Goal: Find specific page/section: Find specific page/section

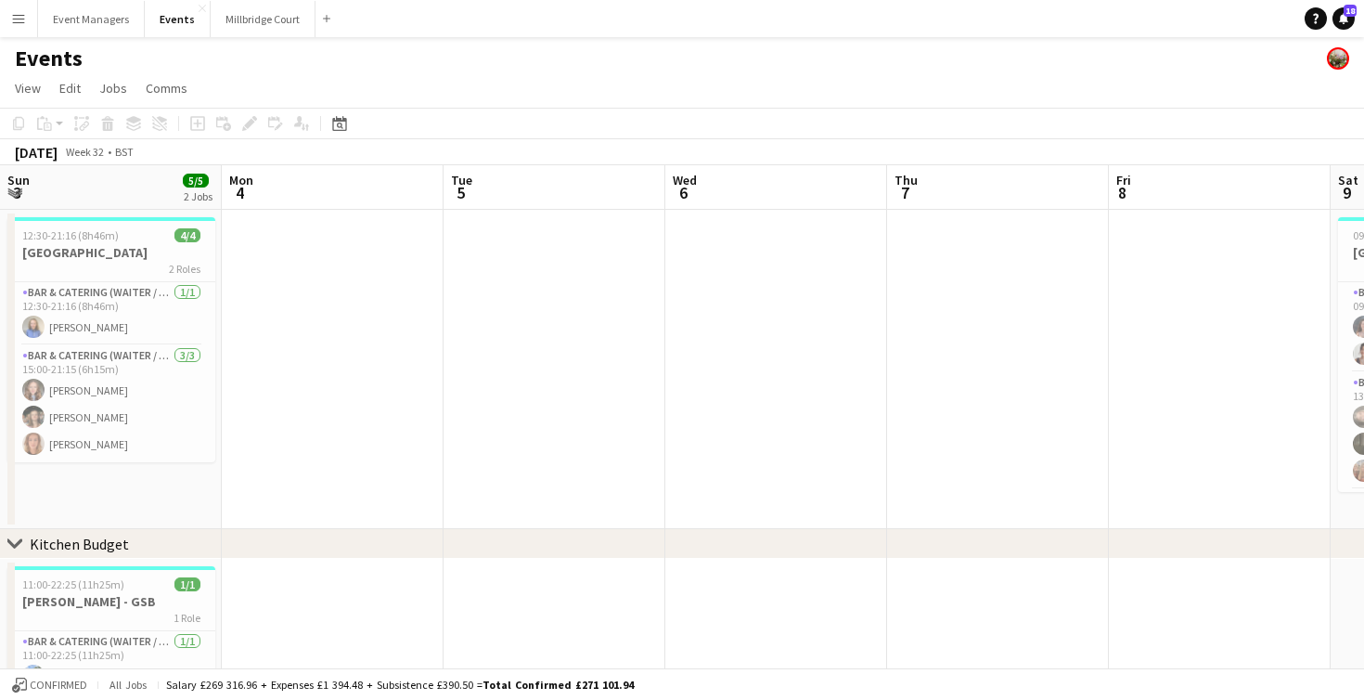
scroll to position [0, 463]
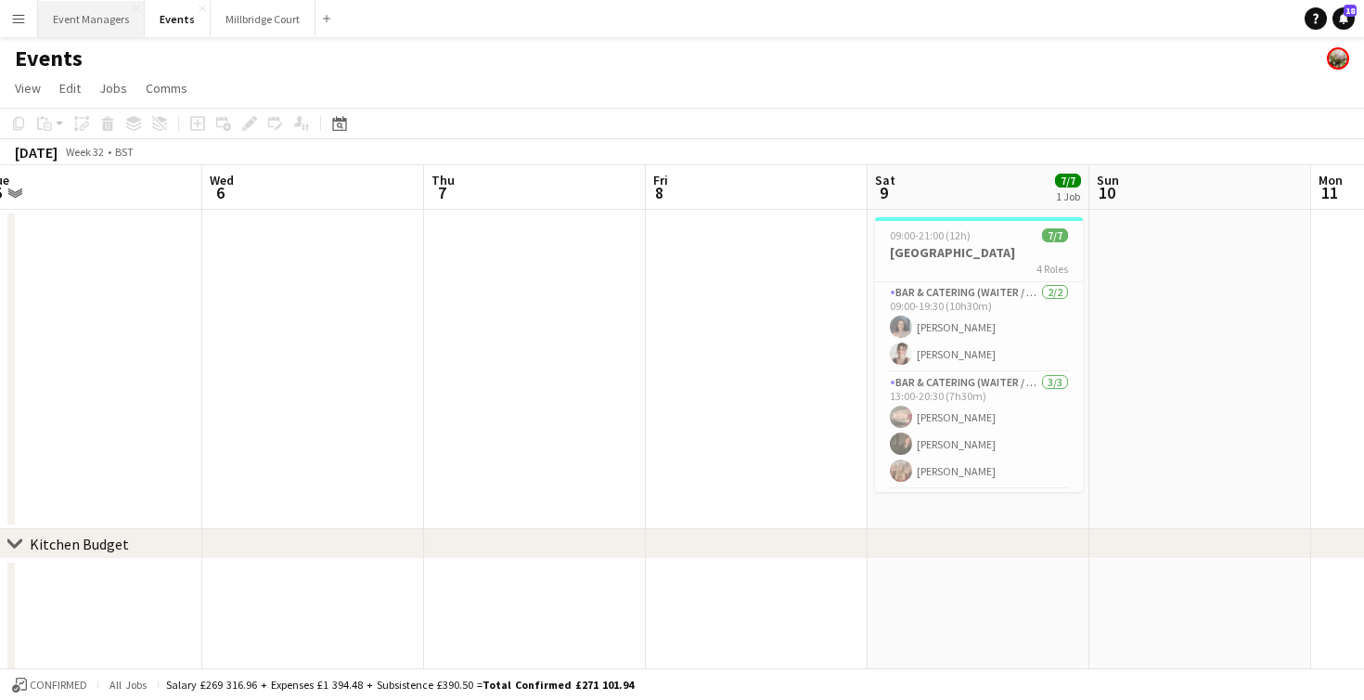
click at [83, 19] on button "Event Managers Close" at bounding box center [91, 19] width 107 height 36
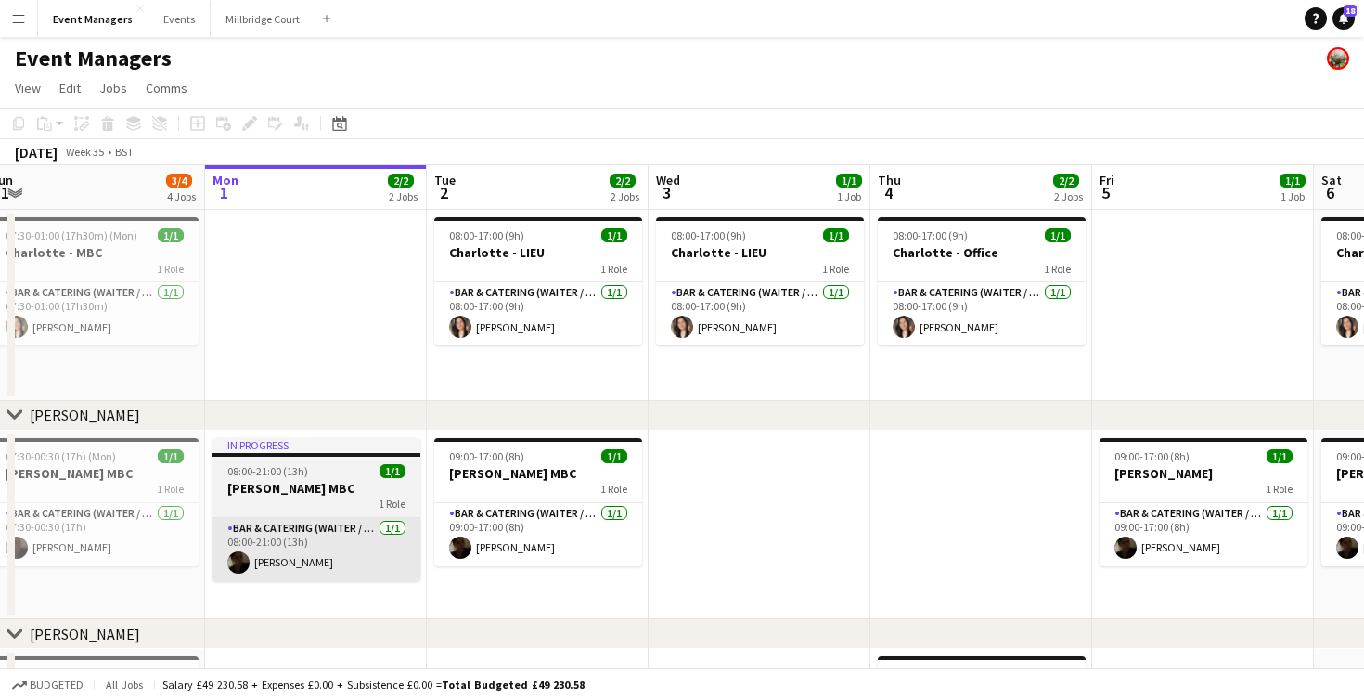
scroll to position [0, 460]
